Goal: Task Accomplishment & Management: Use online tool/utility

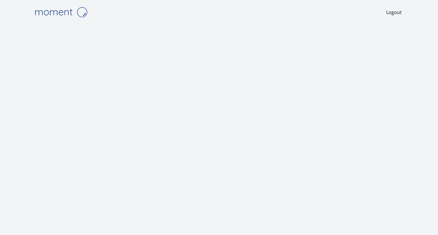
scroll to position [1, 0]
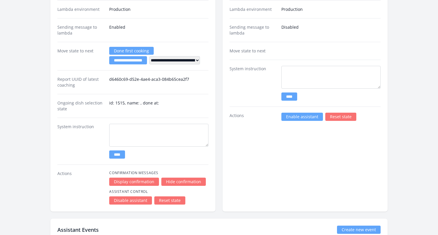
scroll to position [1066, 0]
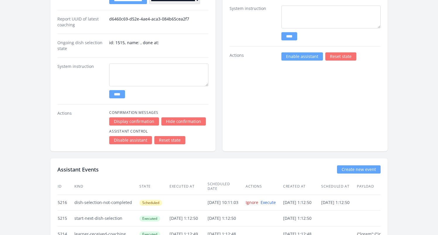
click at [290, 60] on link "Enable assistant" at bounding box center [302, 56] width 42 height 8
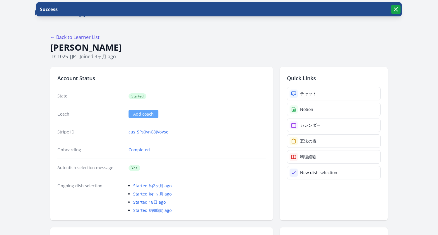
click at [398, 10] on icon "button" at bounding box center [395, 9] width 7 height 7
